Goal: Information Seeking & Learning: Learn about a topic

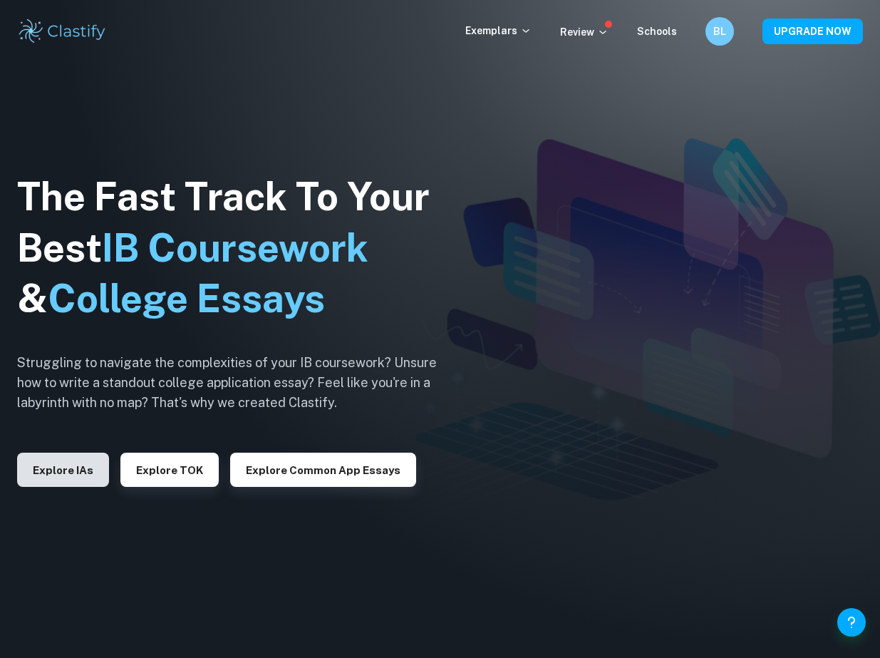
click at [63, 476] on button "Explore IAs" at bounding box center [63, 470] width 92 height 34
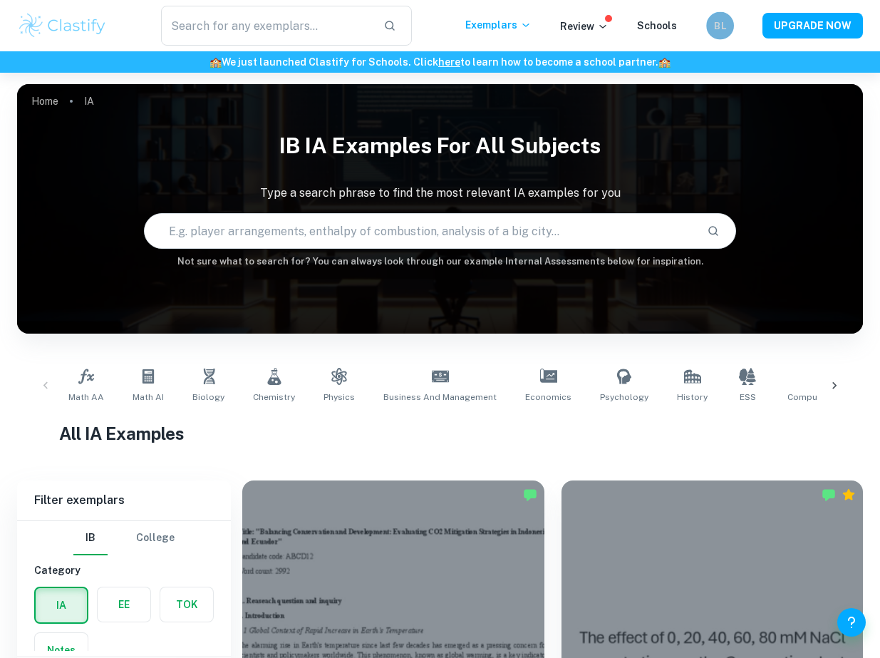
click at [721, 22] on h6 "BL" at bounding box center [720, 25] width 16 height 15
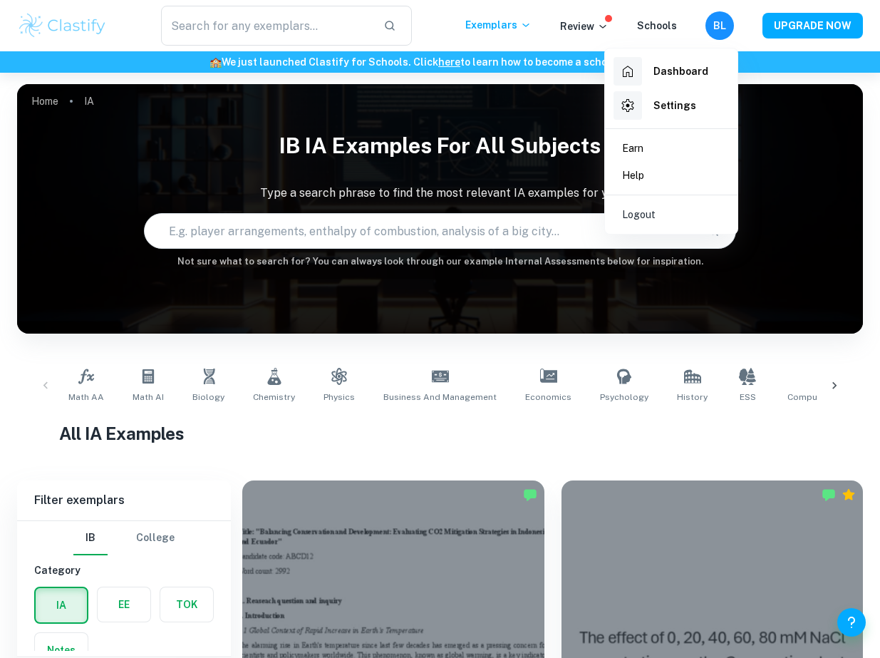
click at [752, 15] on div at bounding box center [440, 329] width 880 height 658
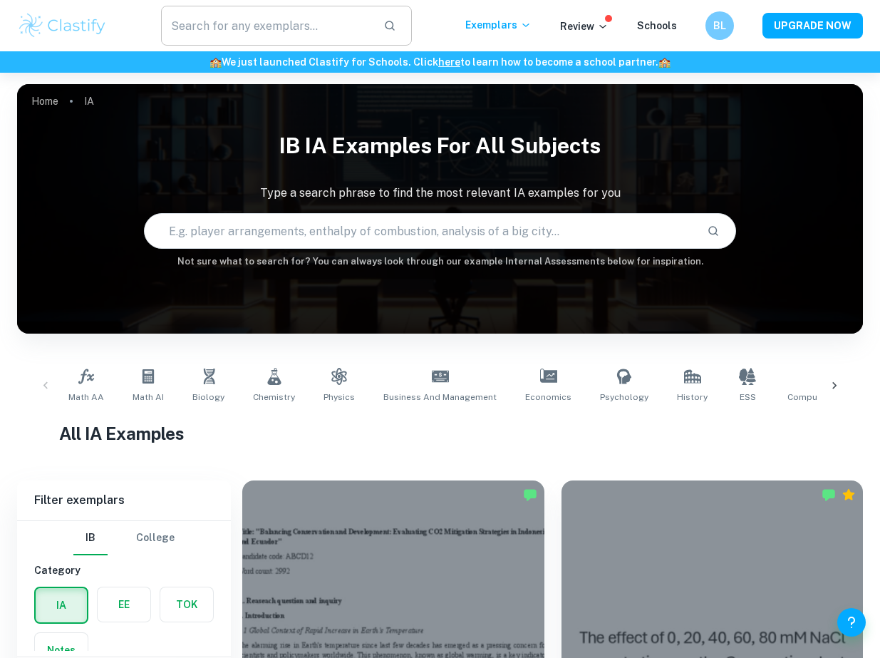
click at [331, 33] on input "text" at bounding box center [266, 26] width 210 height 40
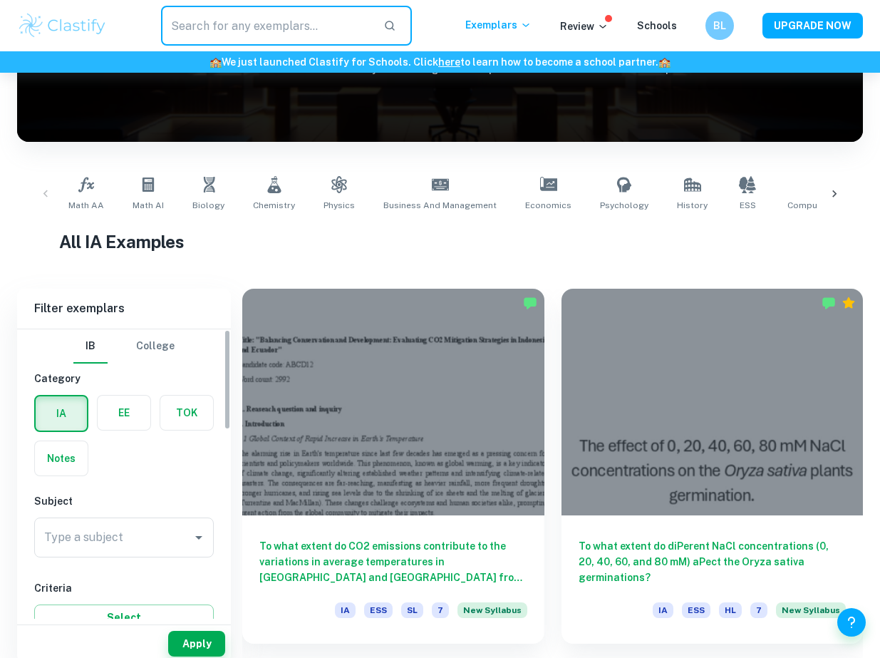
scroll to position [203, 0]
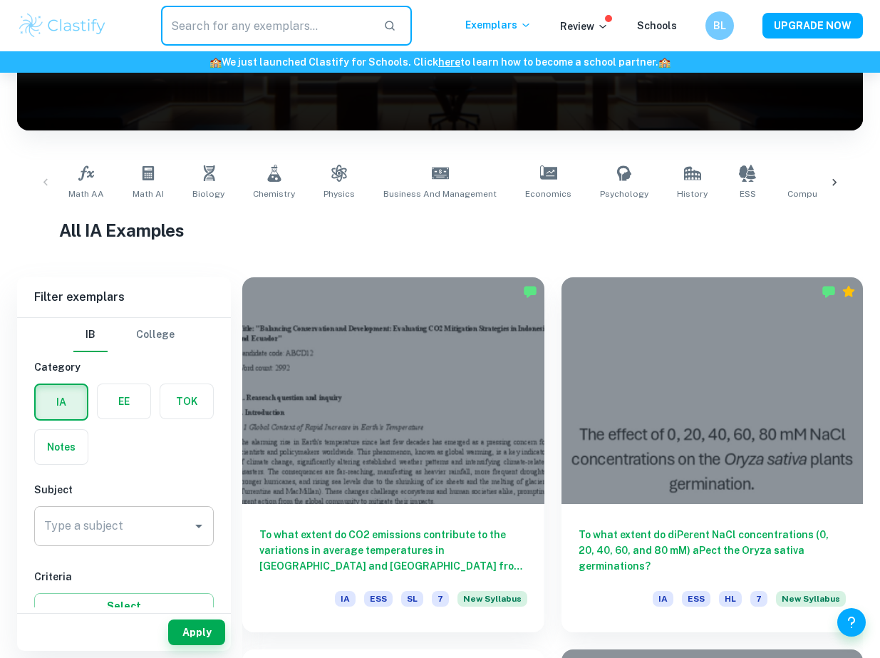
click at [90, 527] on input "Type a subject" at bounding box center [113, 526] width 145 height 27
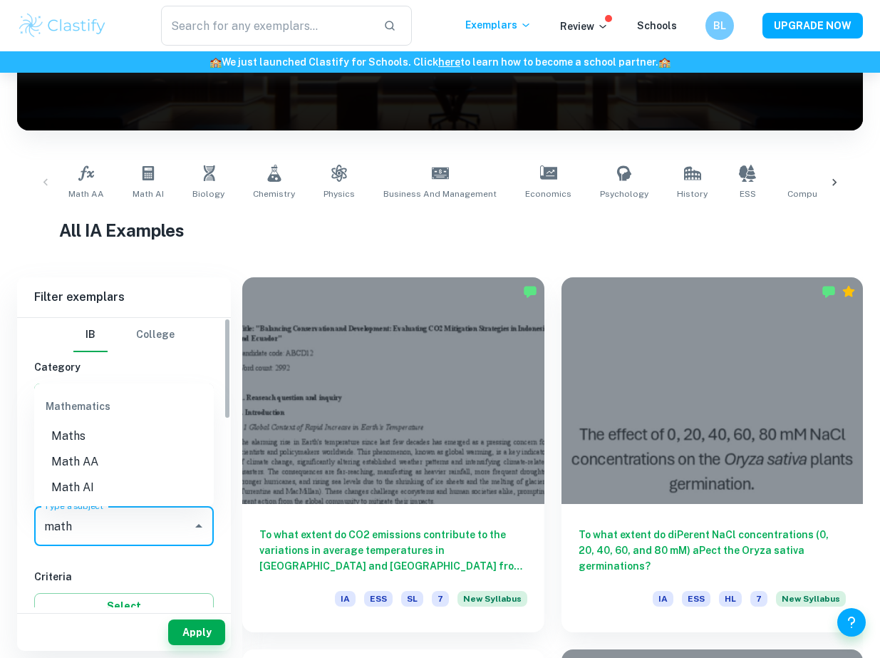
click at [50, 488] on li "Math AI" at bounding box center [124, 488] width 180 height 26
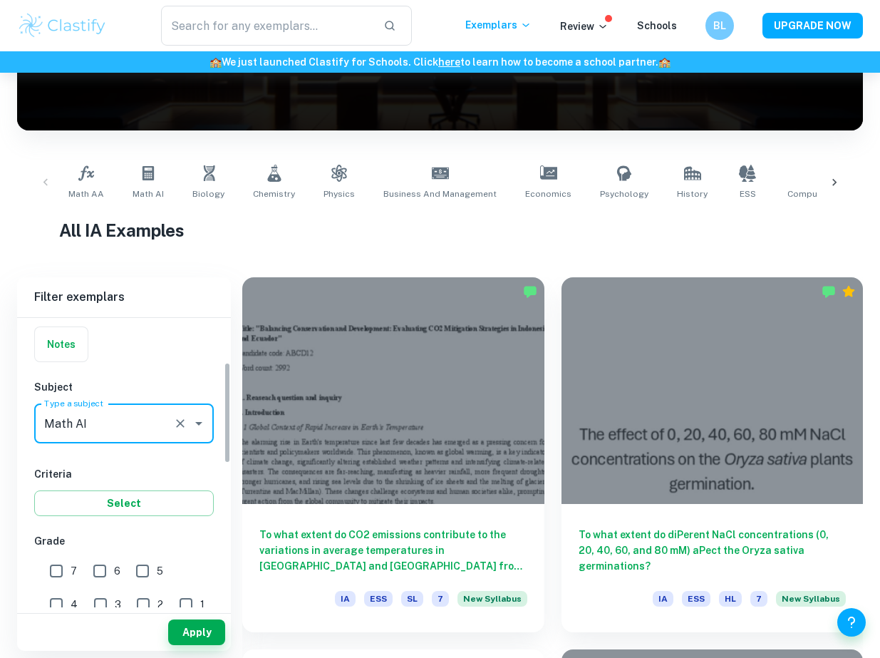
scroll to position [130, 0]
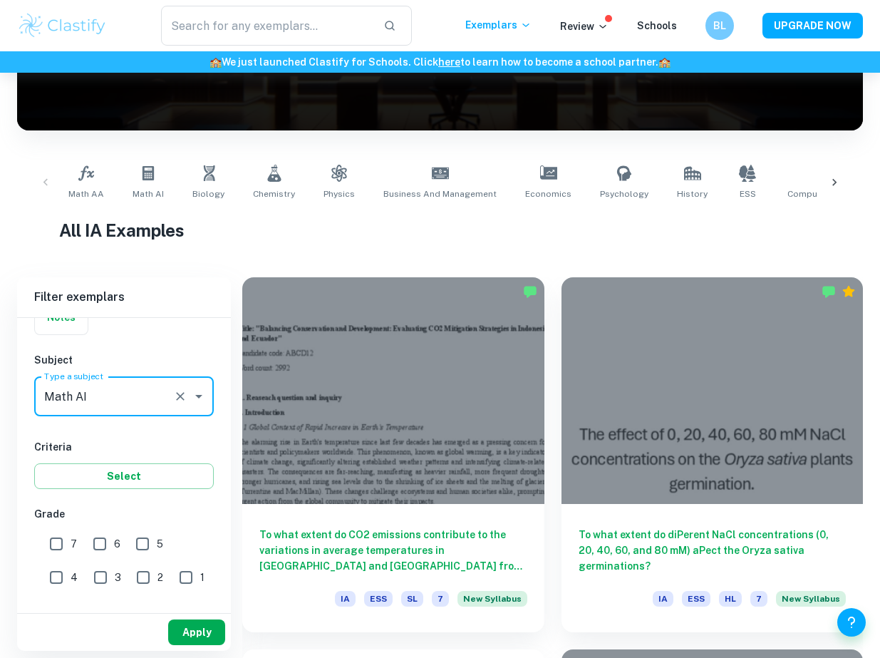
type input "Math AI"
click at [197, 632] on button "Apply" at bounding box center [196, 632] width 57 height 26
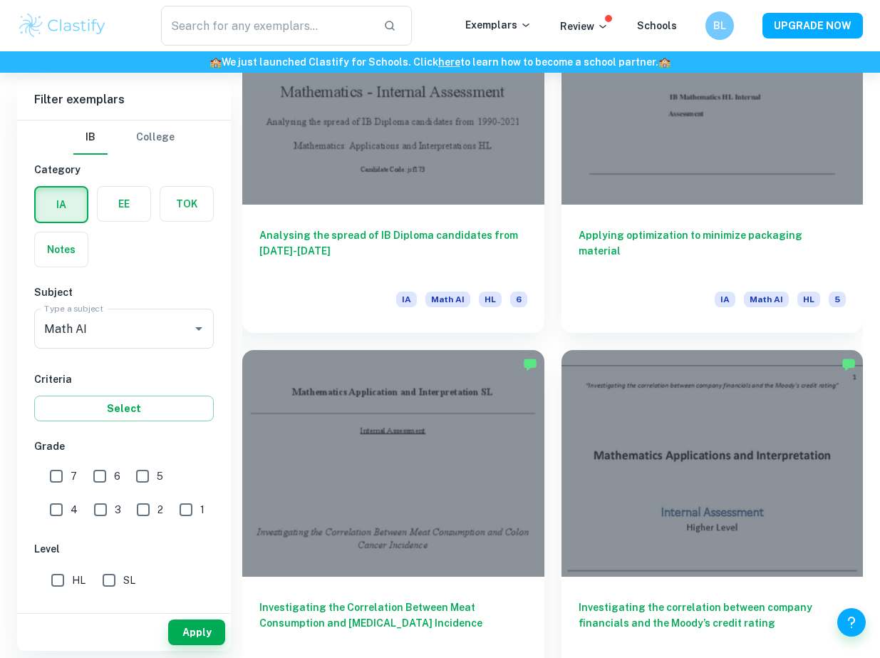
scroll to position [6113, 0]
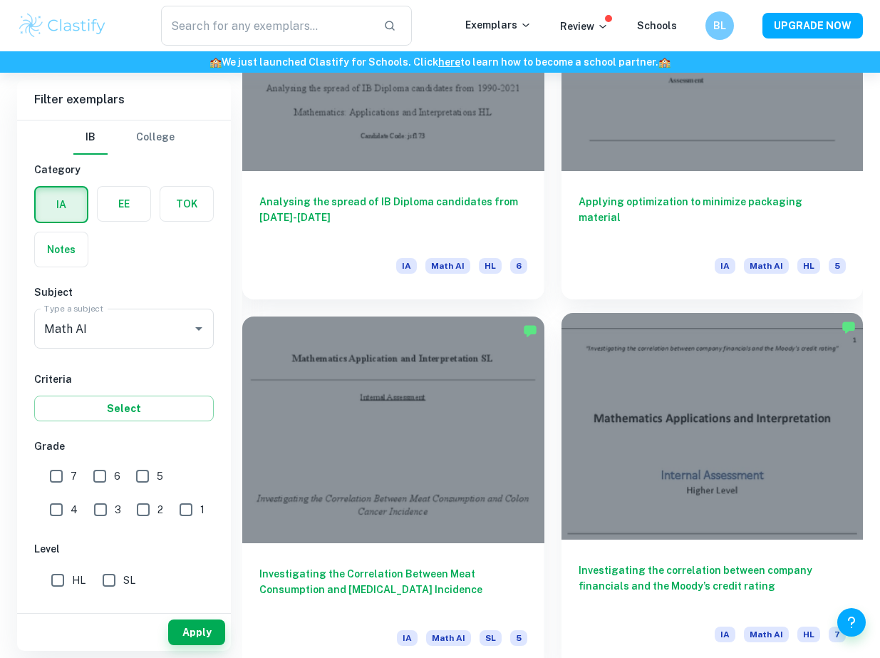
click at [632, 456] on div at bounding box center [713, 426] width 302 height 227
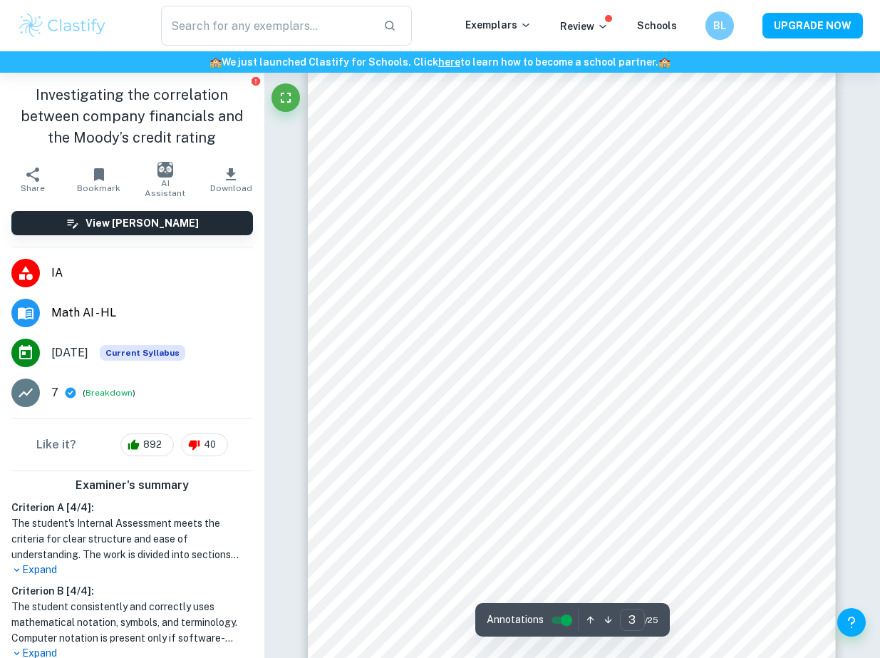
scroll to position [1769, 0]
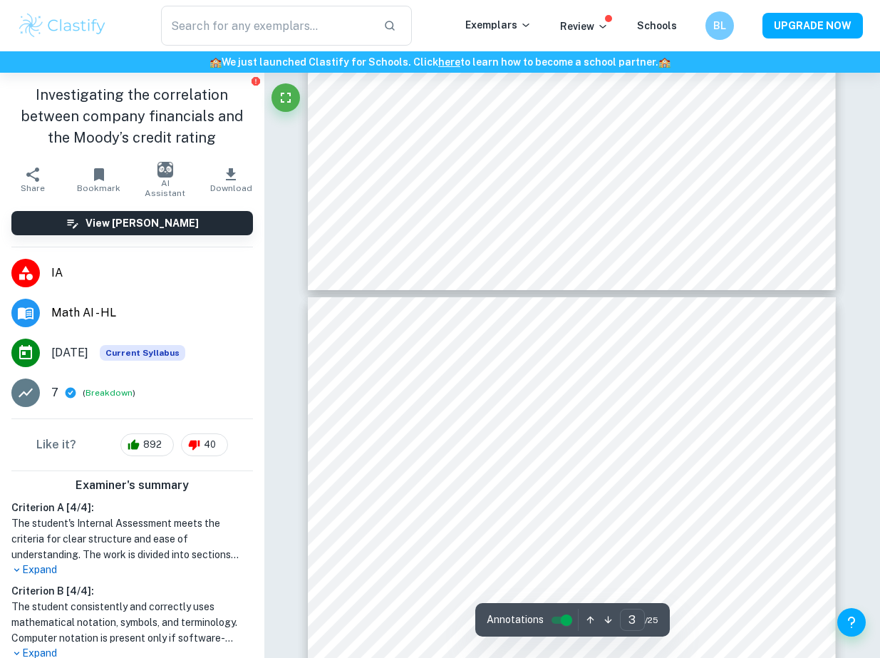
type input "4"
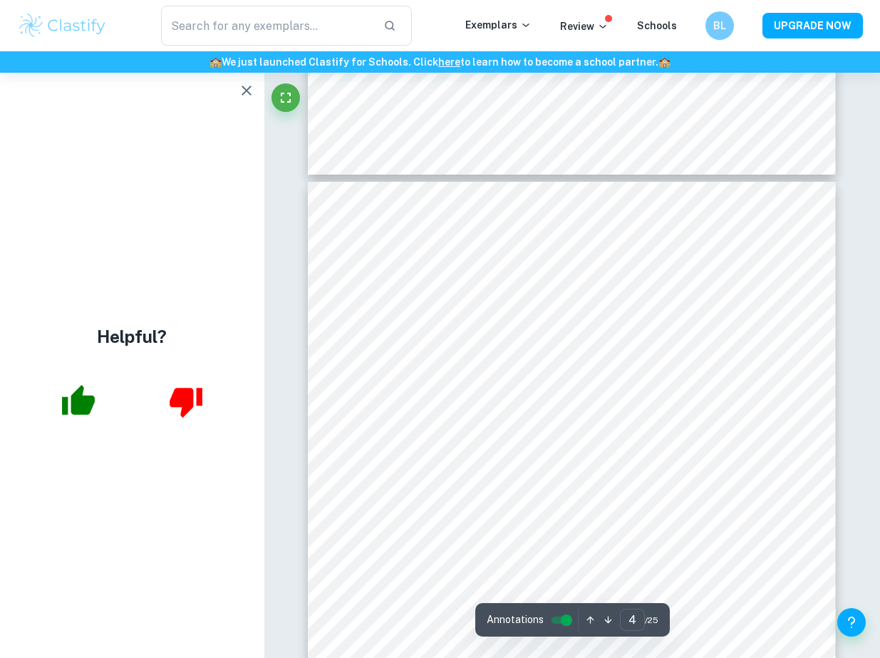
scroll to position [2341, 0]
click at [592, 27] on p "Review" at bounding box center [584, 27] width 48 height 16
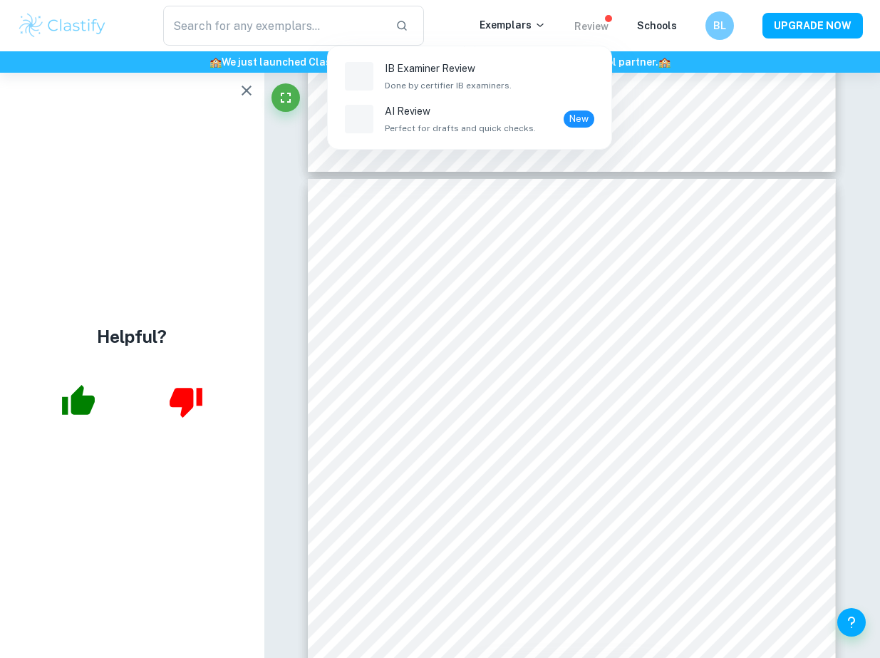
click at [592, 27] on div at bounding box center [440, 329] width 880 height 658
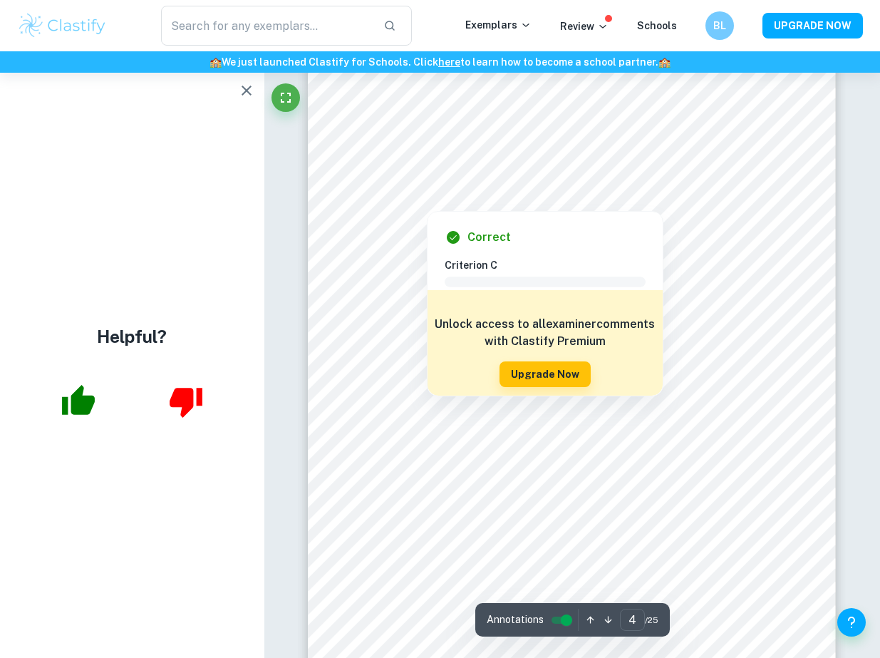
scroll to position [2511, 0]
